Goal: Navigation & Orientation: Find specific page/section

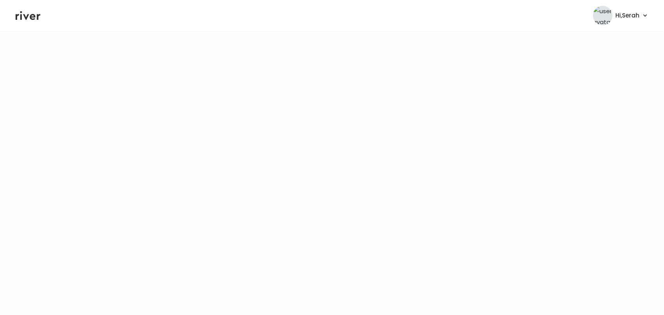
click at [14, 16] on header "Hi, Serah Profile Logout" at bounding box center [332, 15] width 664 height 31
click at [30, 16] on icon at bounding box center [28, 15] width 25 height 9
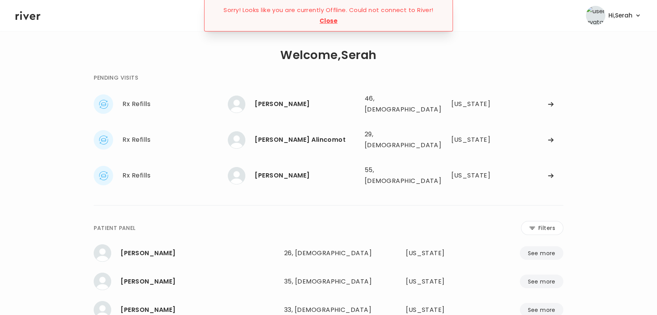
click at [476, 221] on div "**********" at bounding box center [375, 228] width 375 height 14
